Goal: Transaction & Acquisition: Book appointment/travel/reservation

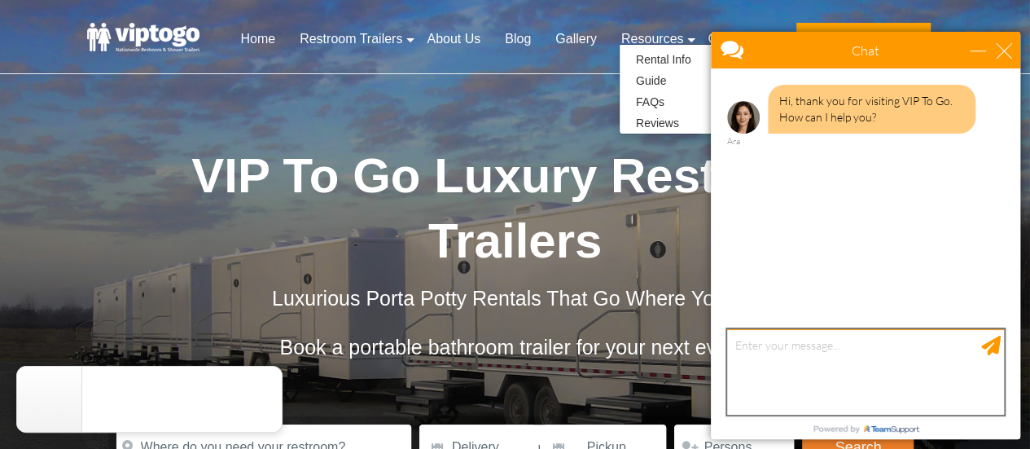
click at [865, 361] on textarea "type your message" at bounding box center [865, 371] width 277 height 85
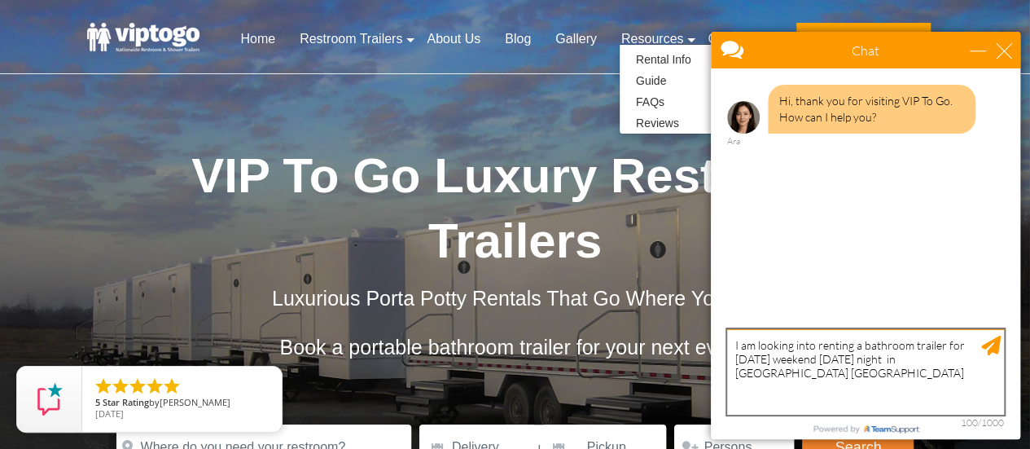
type textarea "I am looking into renting a bathroom trailer for [DATE] weekend [DATE] night in…"
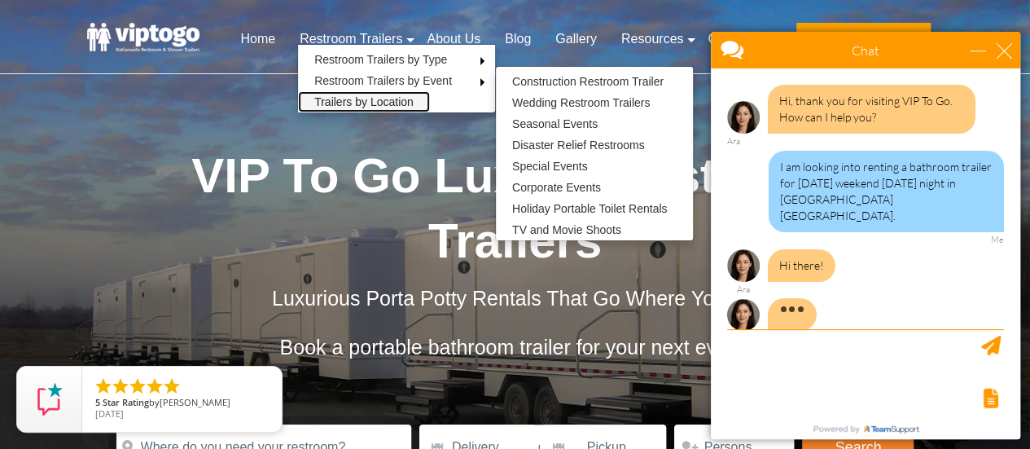
click at [415, 105] on link "Trailers by Location" at bounding box center [364, 101] width 132 height 21
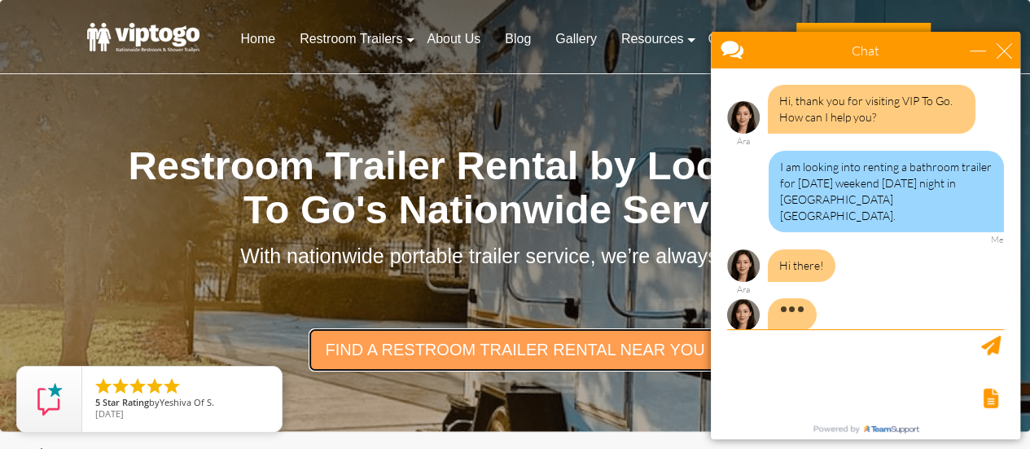
click at [451, 353] on link "find a restroom trailer rental near you" at bounding box center [515, 349] width 412 height 42
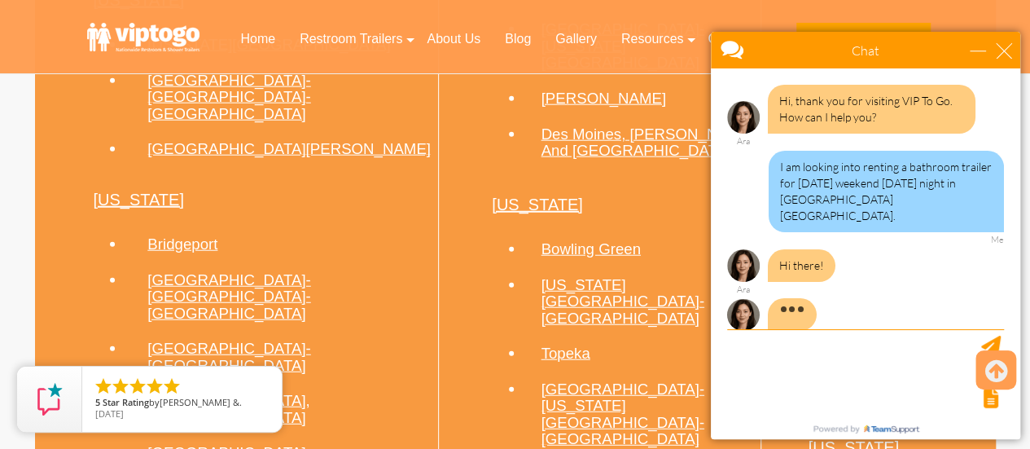
scroll to position [1894, 0]
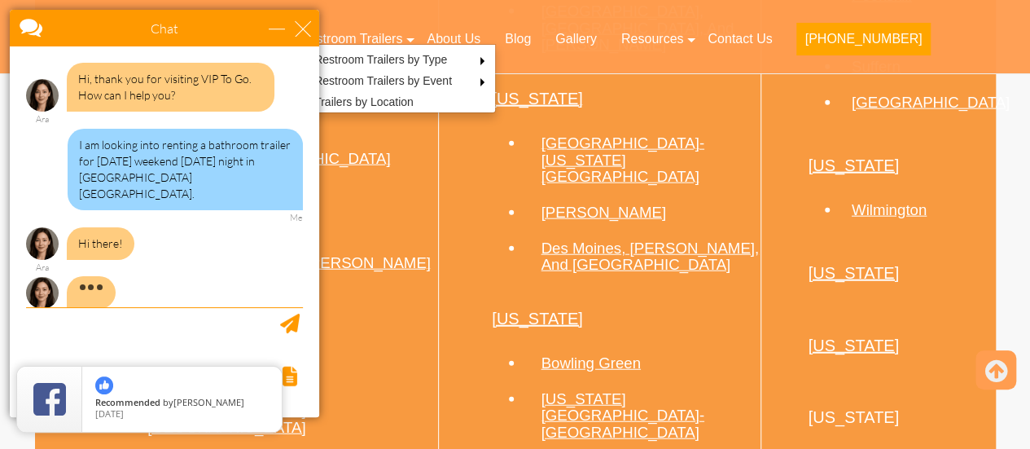
drag, startPoint x: 909, startPoint y: 60, endPoint x: 168, endPoint y: 22, distance: 742.6
click at [168, 22] on div at bounding box center [136, 29] width 252 height 39
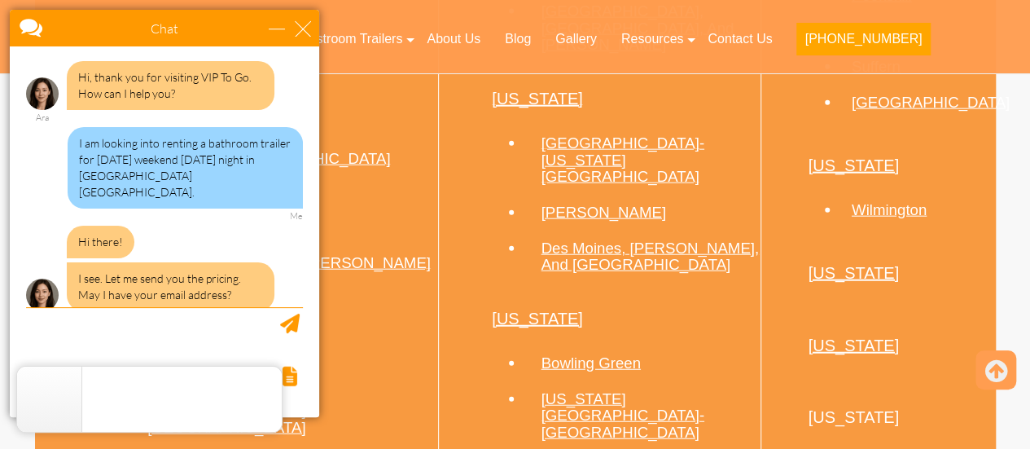
scroll to position [1890, 0]
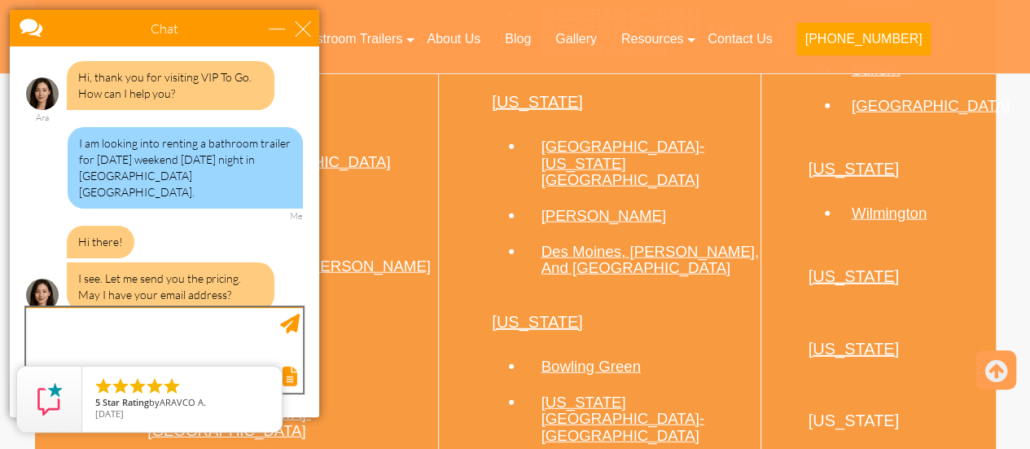
click at [59, 334] on textarea "type your message" at bounding box center [164, 349] width 277 height 85
type textarea "allison@bodenmann.net"
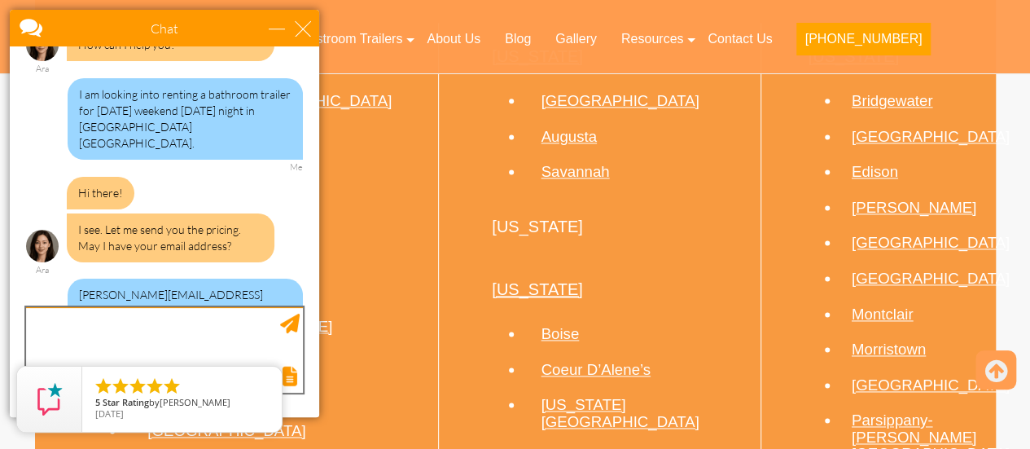
scroll to position [1021, 0]
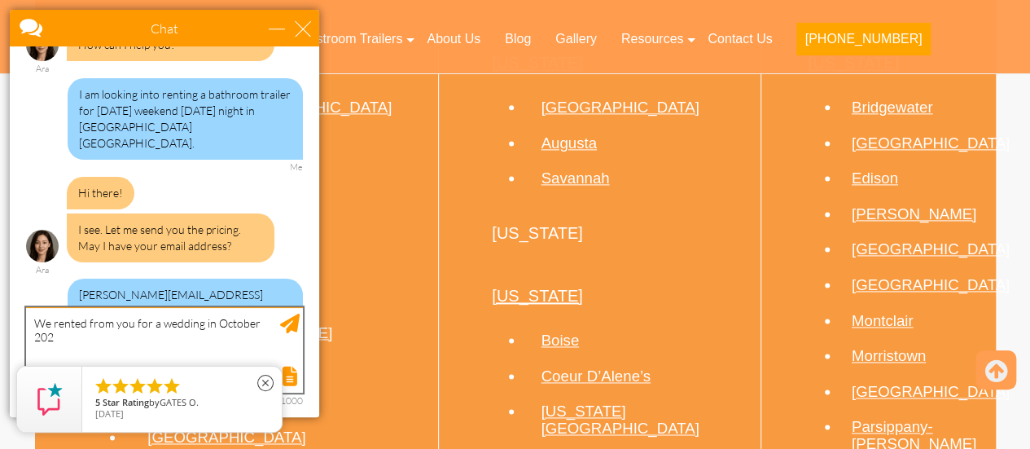
type textarea "We rented from you for a wedding in October 2022"
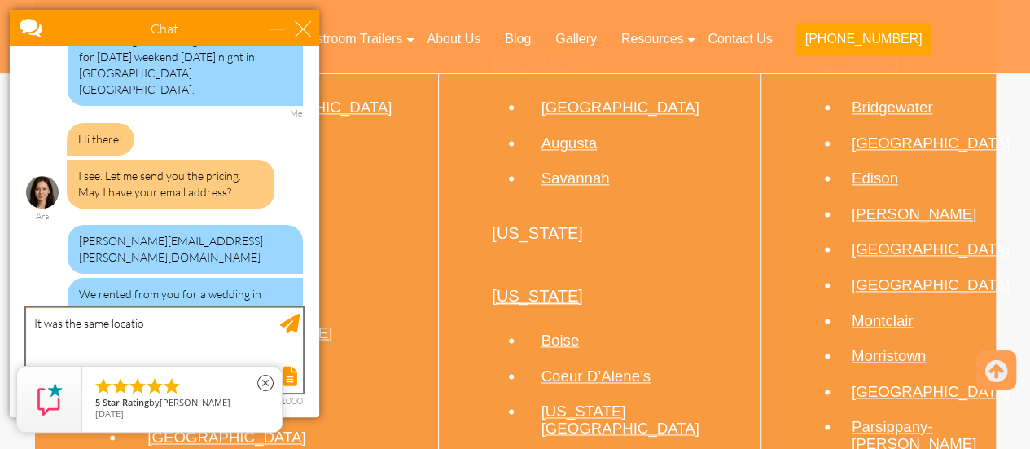
type textarea "It was the same location"
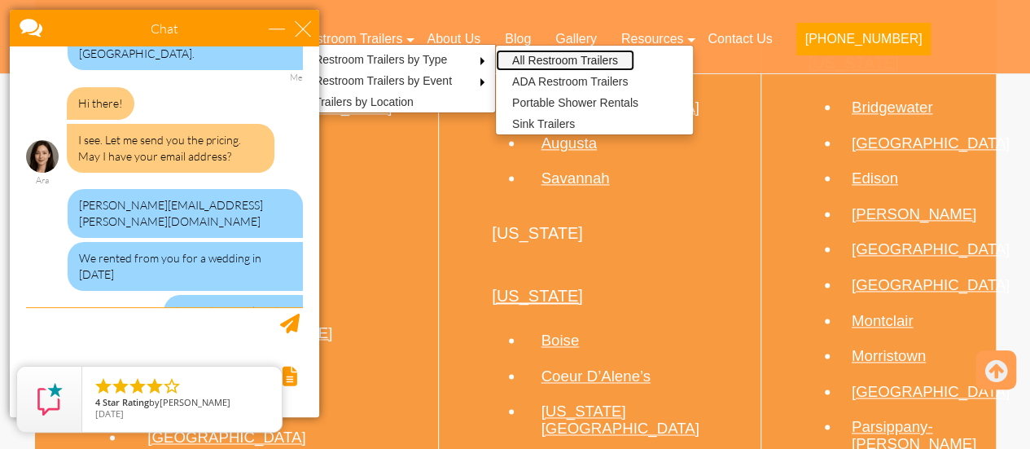
click at [611, 57] on link "All Restroom Trailers" at bounding box center [565, 60] width 138 height 21
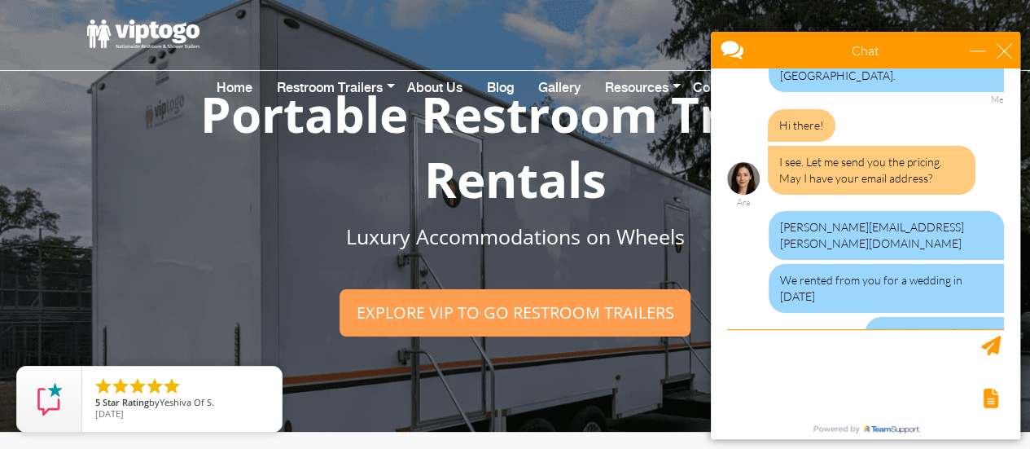
scroll to position [190, 0]
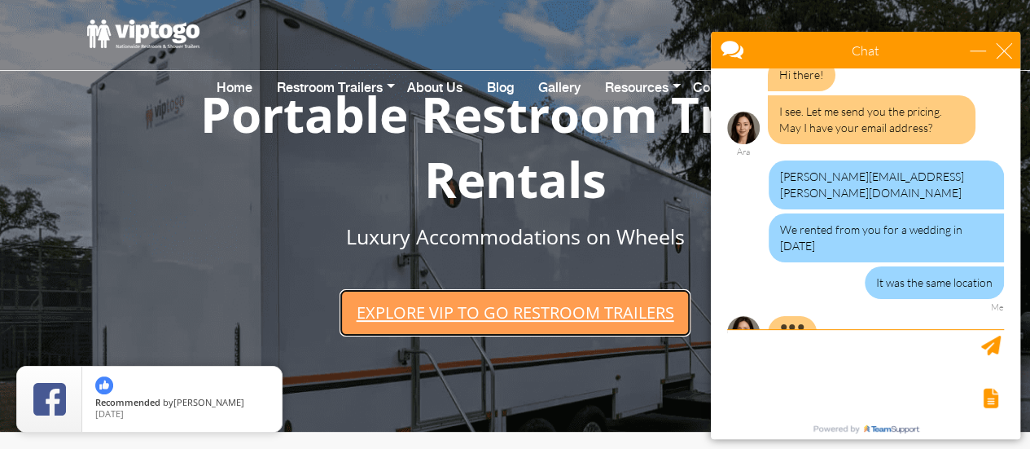
click at [537, 311] on link "Explore VIP To Go restroom trailers" at bounding box center [514, 312] width 350 height 46
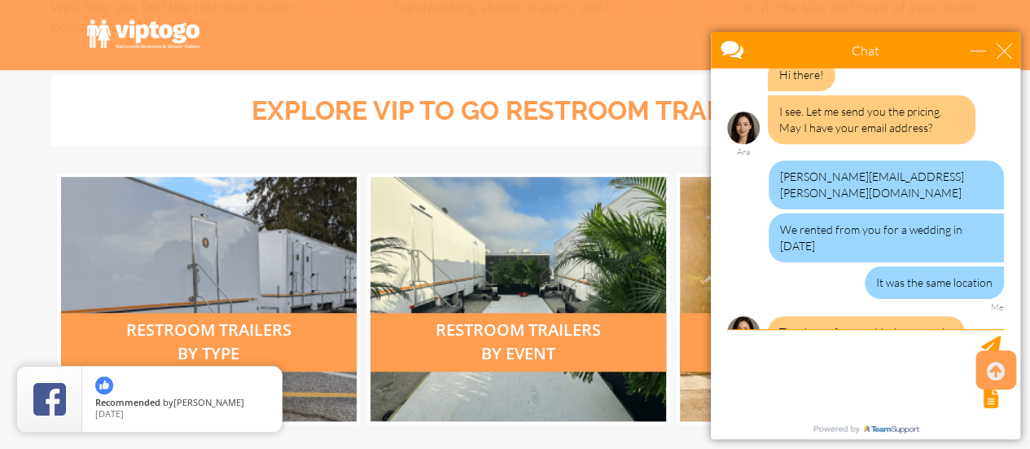
scroll to position [585, 0]
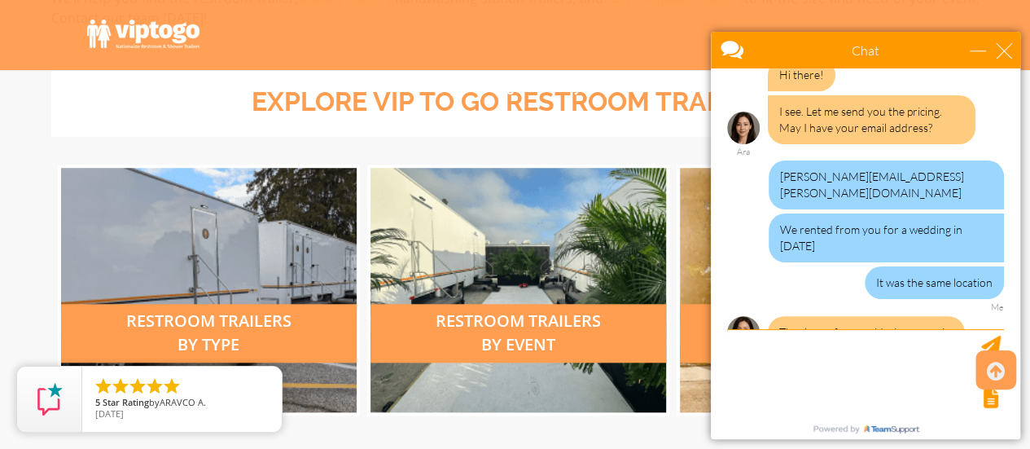
click at [242, 296] on div "restroom trailers by type" at bounding box center [209, 290] width 296 height 244
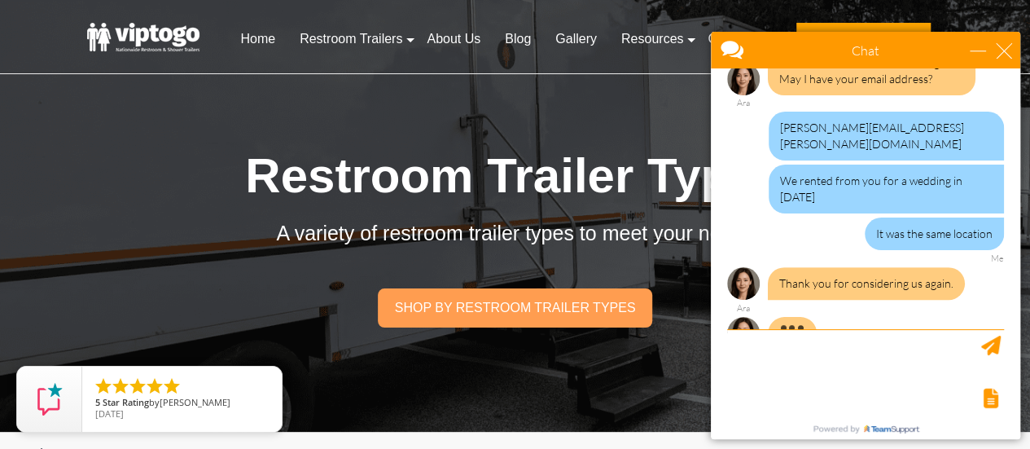
scroll to position [243, 0]
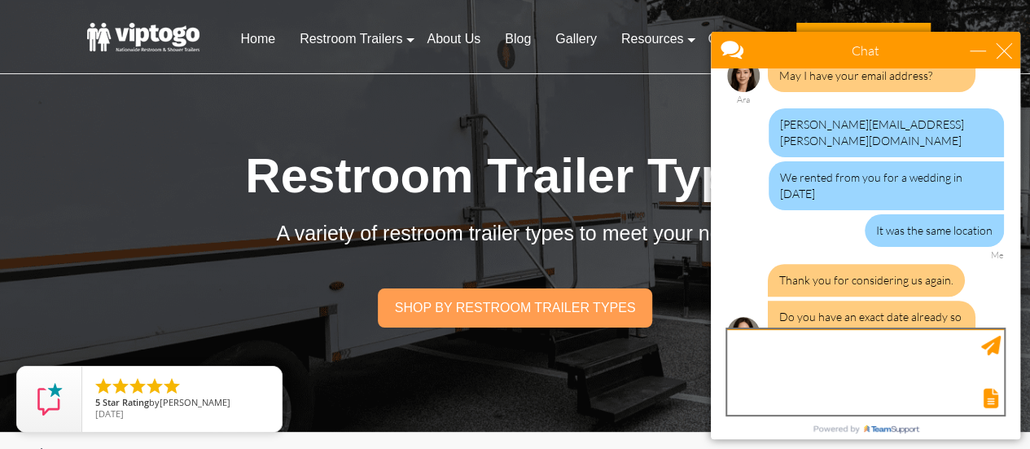
click at [759, 358] on textarea "type your message" at bounding box center [865, 371] width 277 height 85
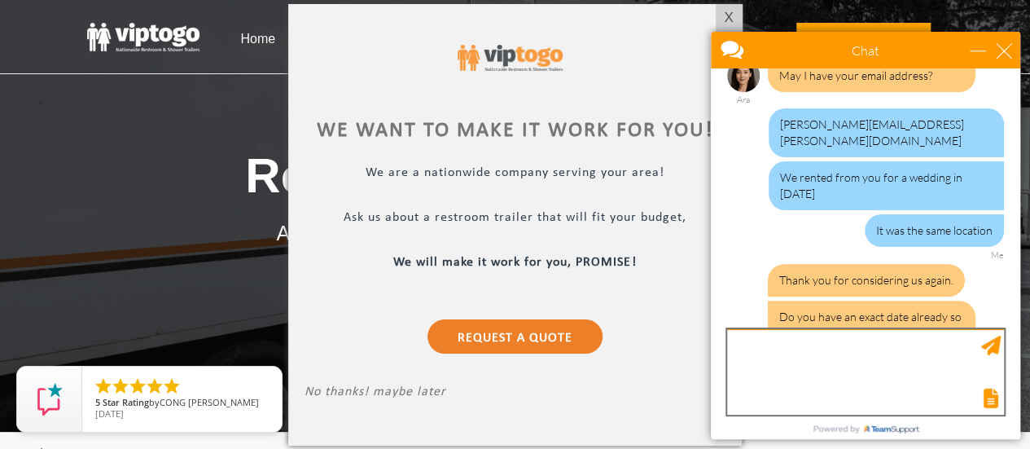
scroll to position [296, 0]
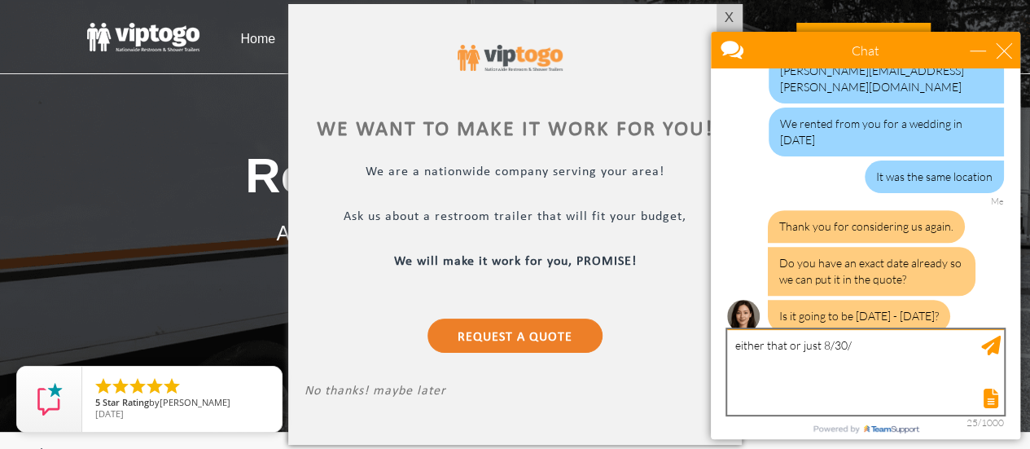
type textarea "either that or just 8/30"
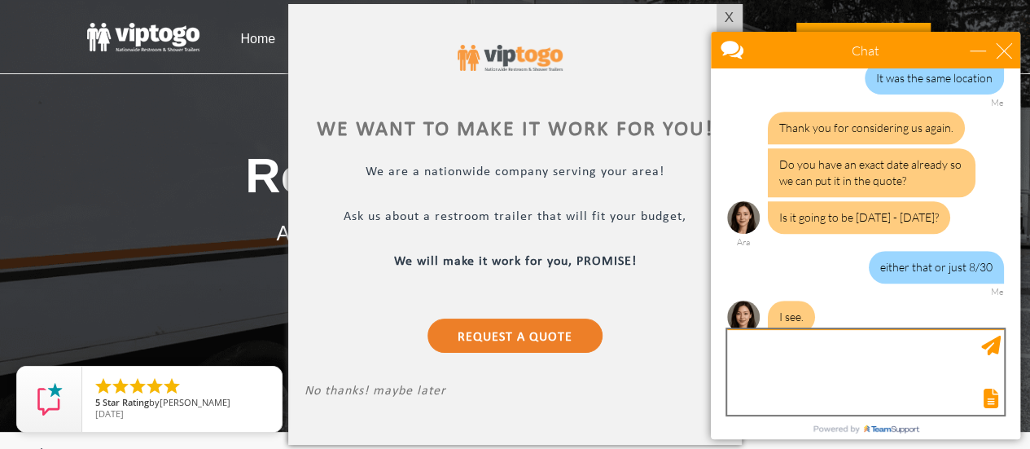
scroll to position [448, 0]
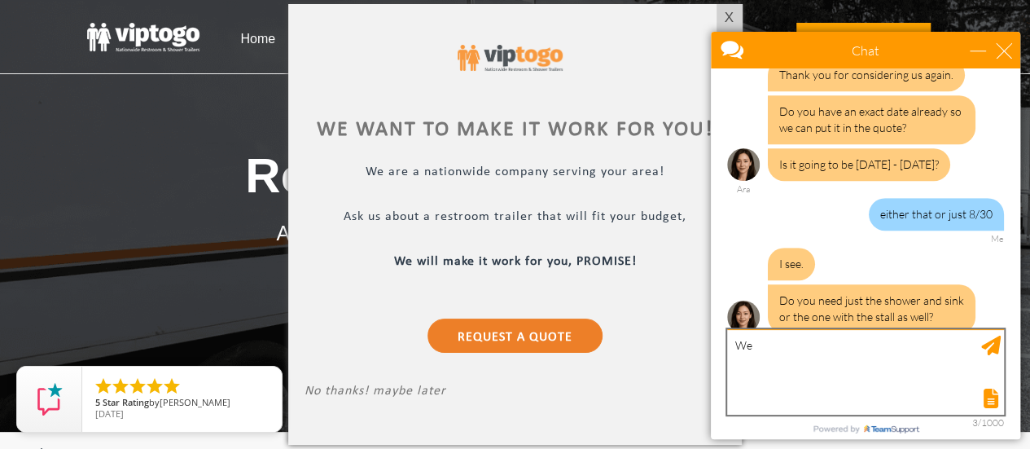
type textarea "W"
type textarea "M"
type textarea "No shower just the toilets ."
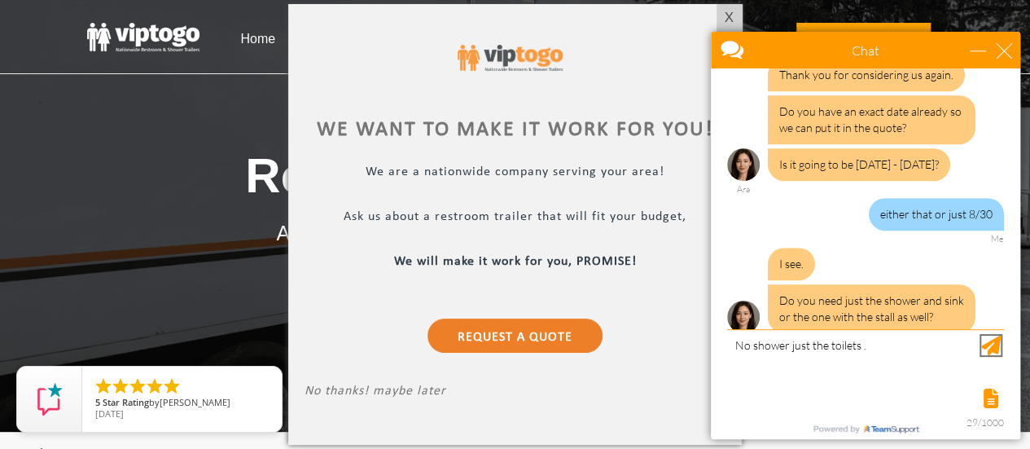
click at [994, 348] on div "Send Message" at bounding box center [991, 345] width 20 height 20
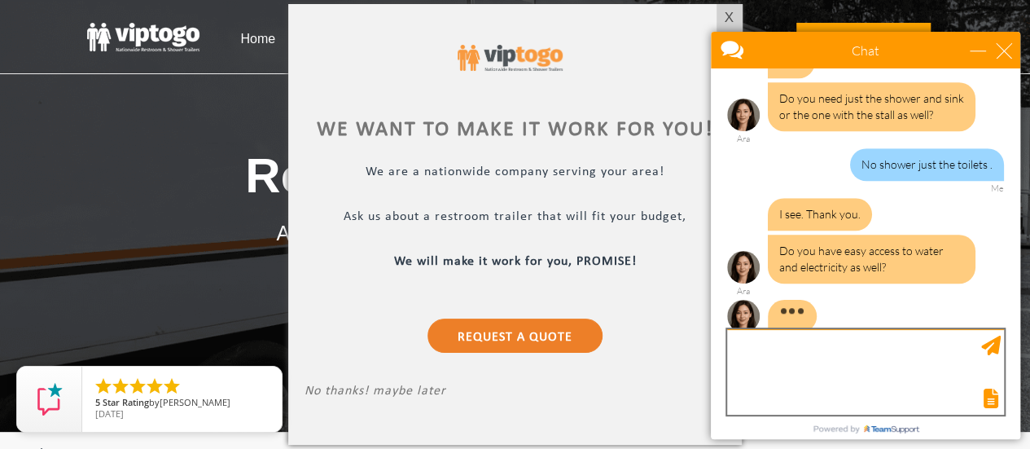
scroll to position [599, 0]
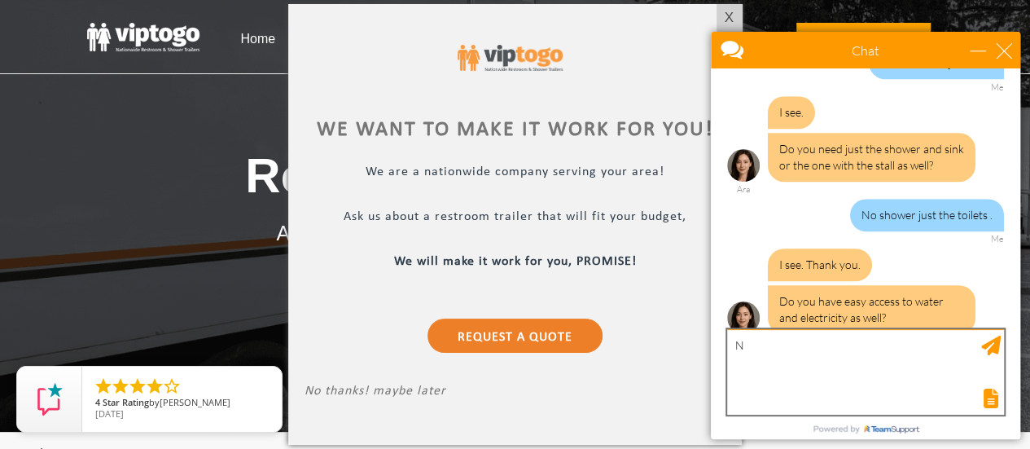
type textarea "No"
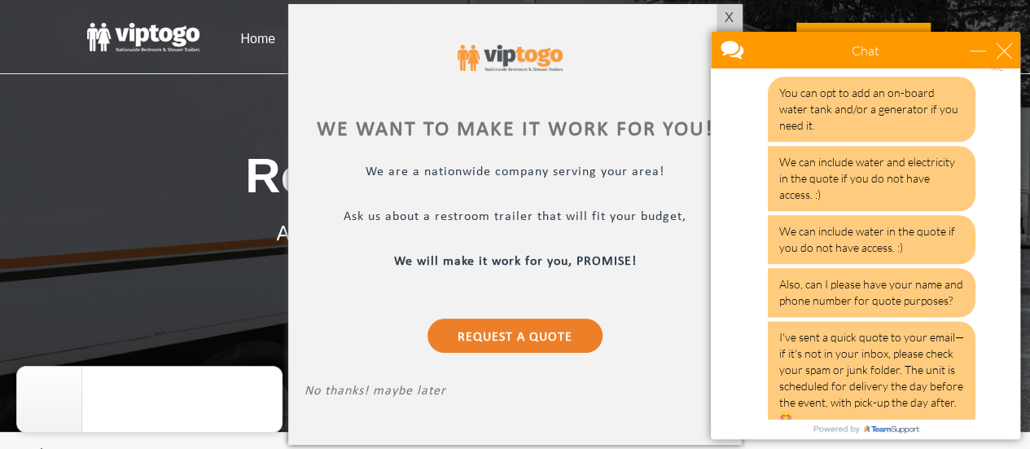
scroll to position [1375, 0]
